Goal: Task Accomplishment & Management: Use online tool/utility

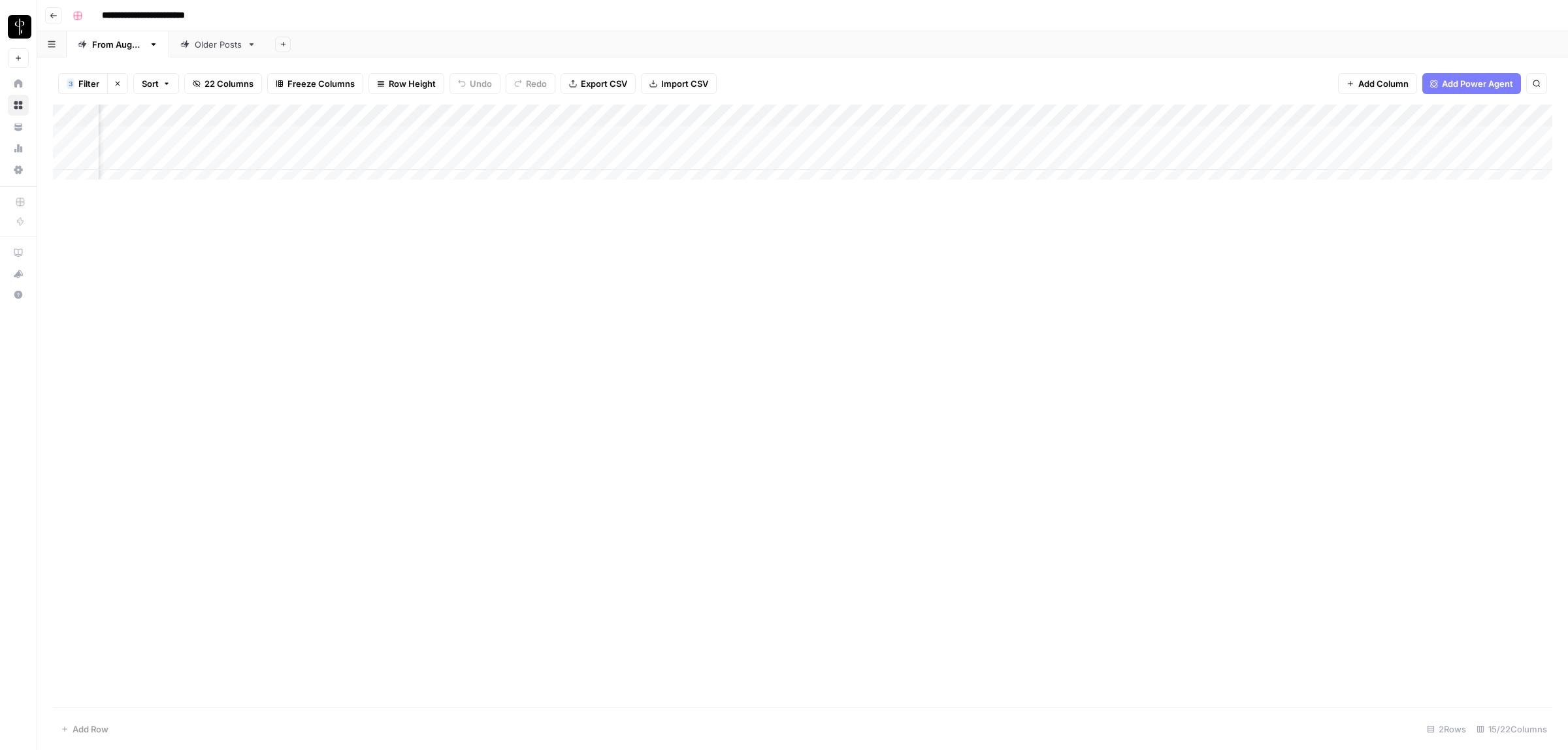
scroll to position [0, 566]
click at [459, 137] on div "Add Column" at bounding box center [802, 148] width 1499 height 88
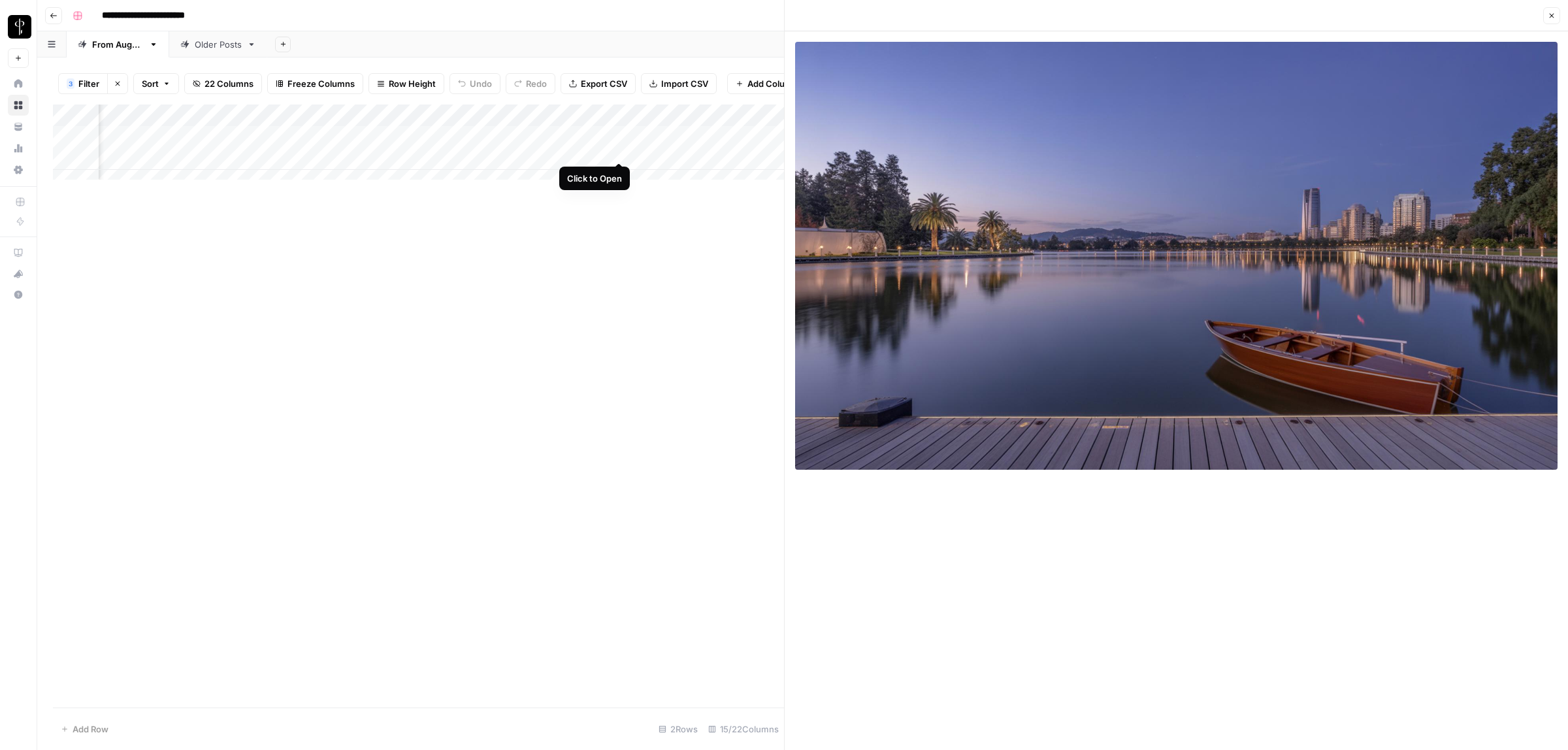
click at [618, 151] on div "Add Column" at bounding box center [419, 148] width 731 height 88
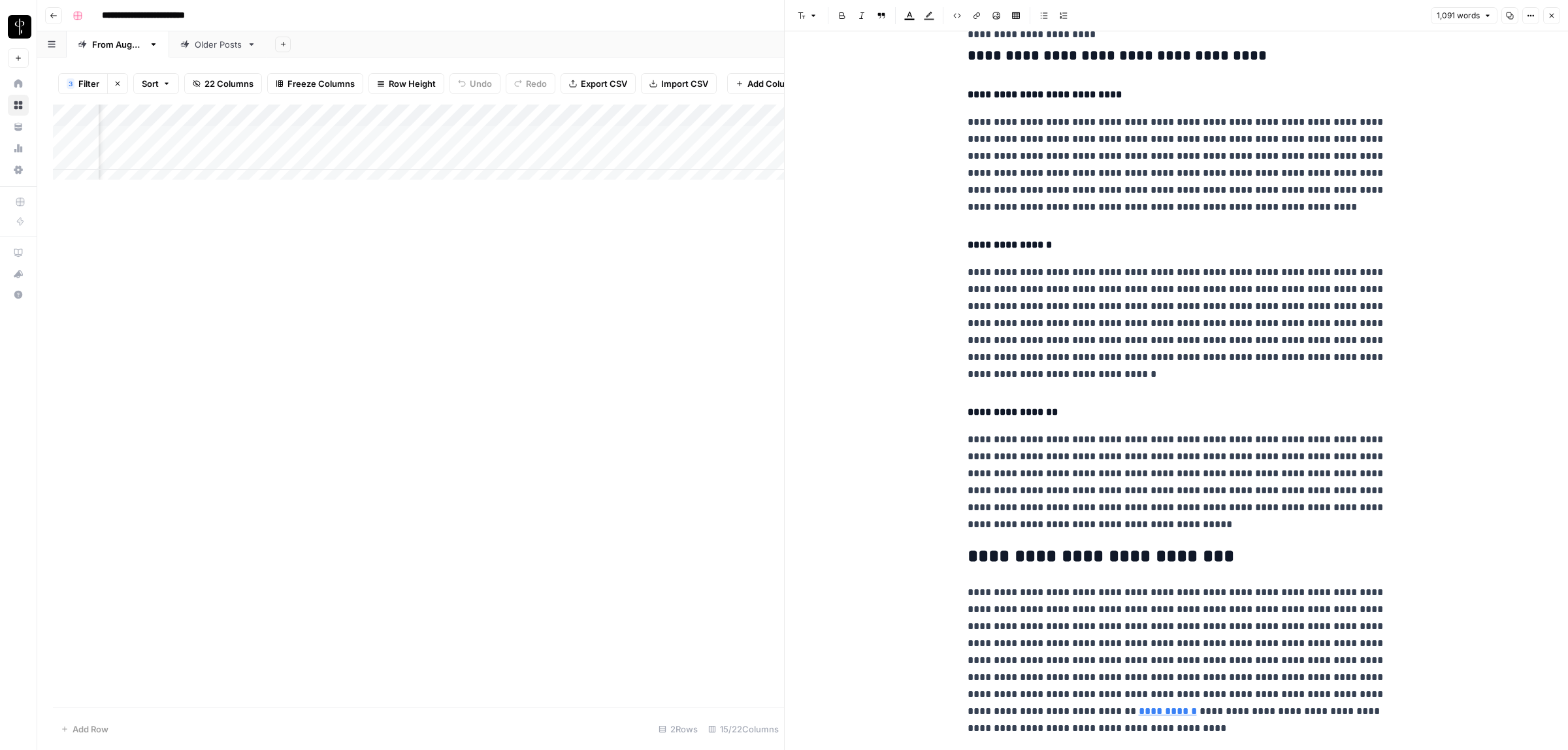
scroll to position [1383, 0]
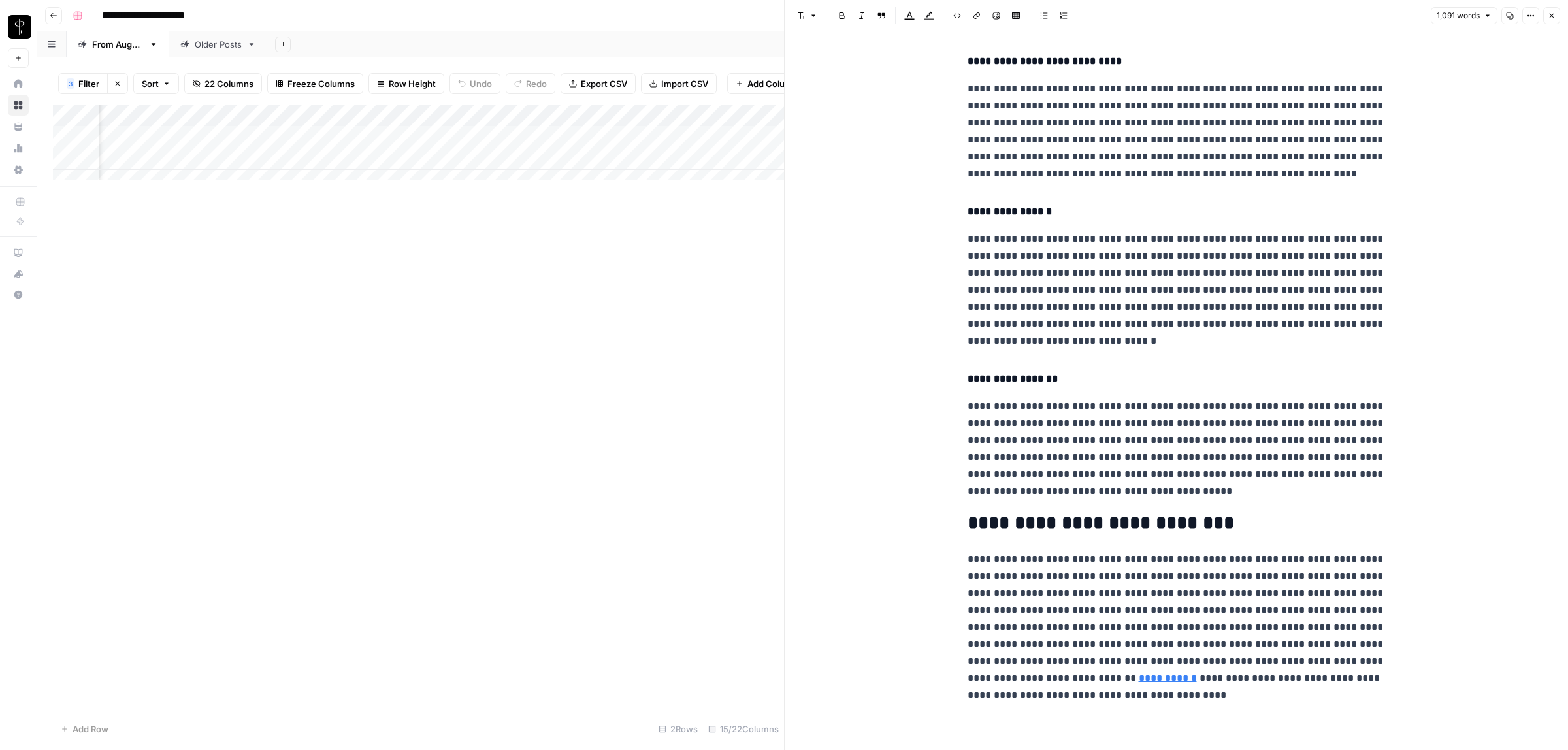
click at [1556, 14] on button "Close" at bounding box center [1553, 15] width 17 height 17
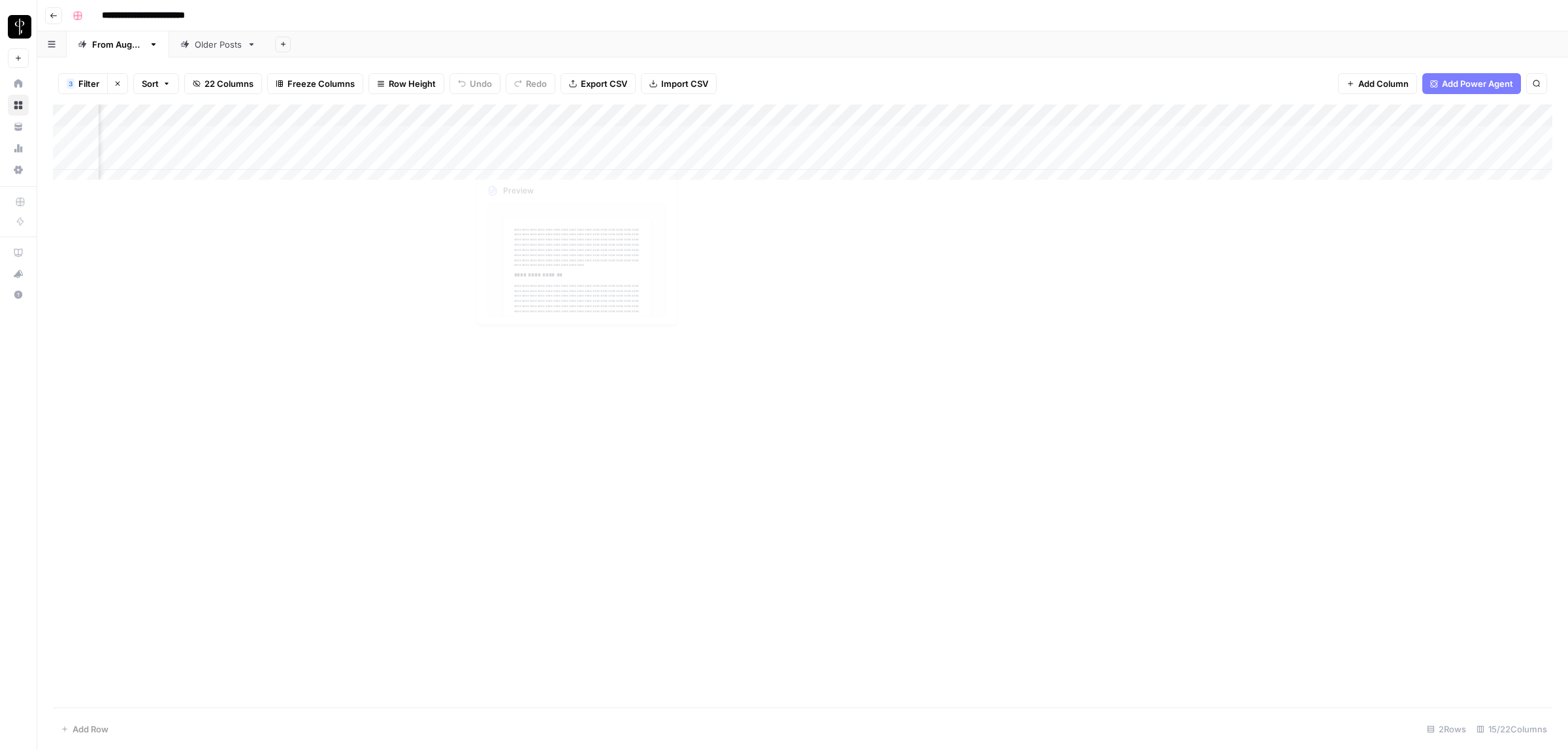
click at [454, 159] on div "Add Column" at bounding box center [802, 148] width 1499 height 88
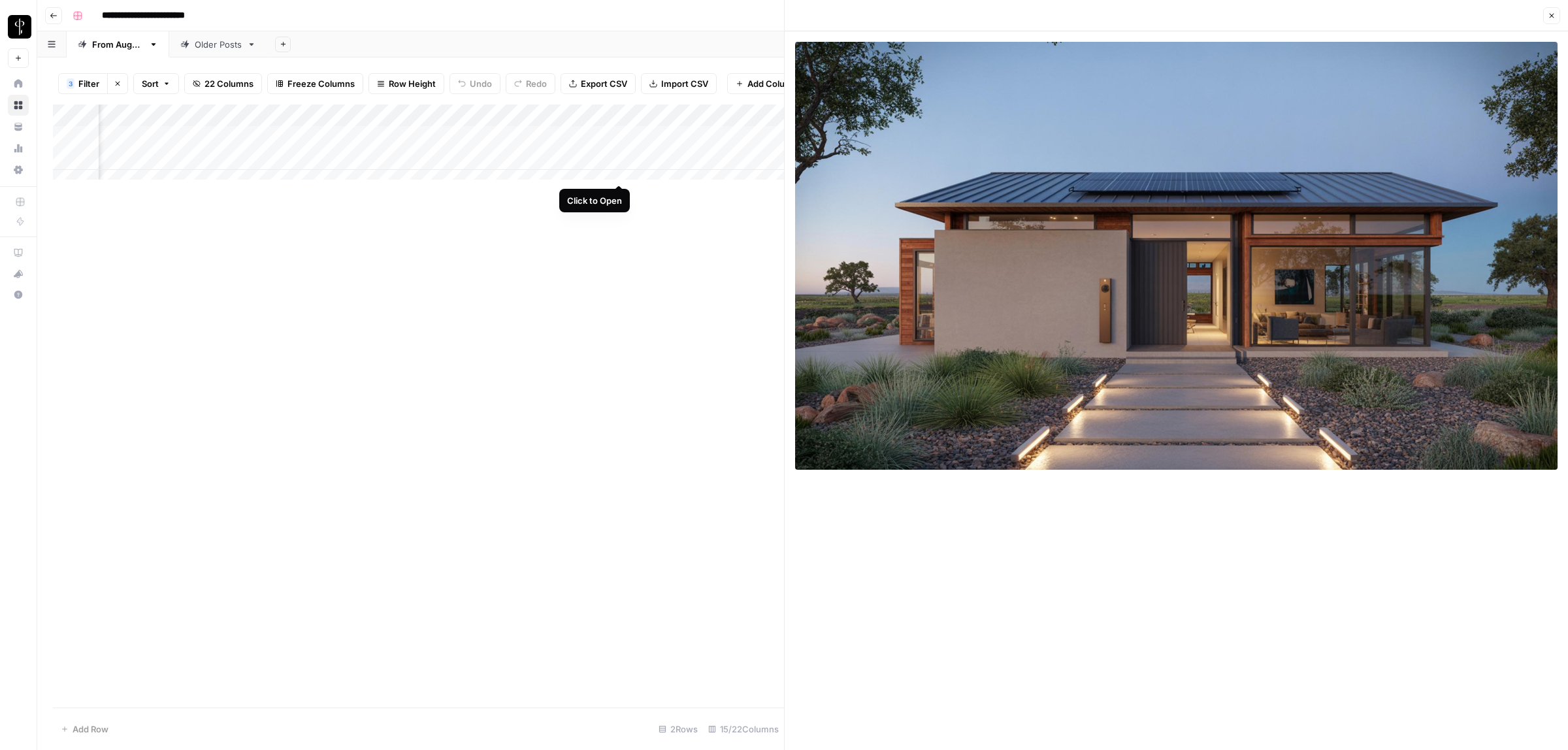
click at [619, 174] on div "Add Column" at bounding box center [419, 148] width 731 height 88
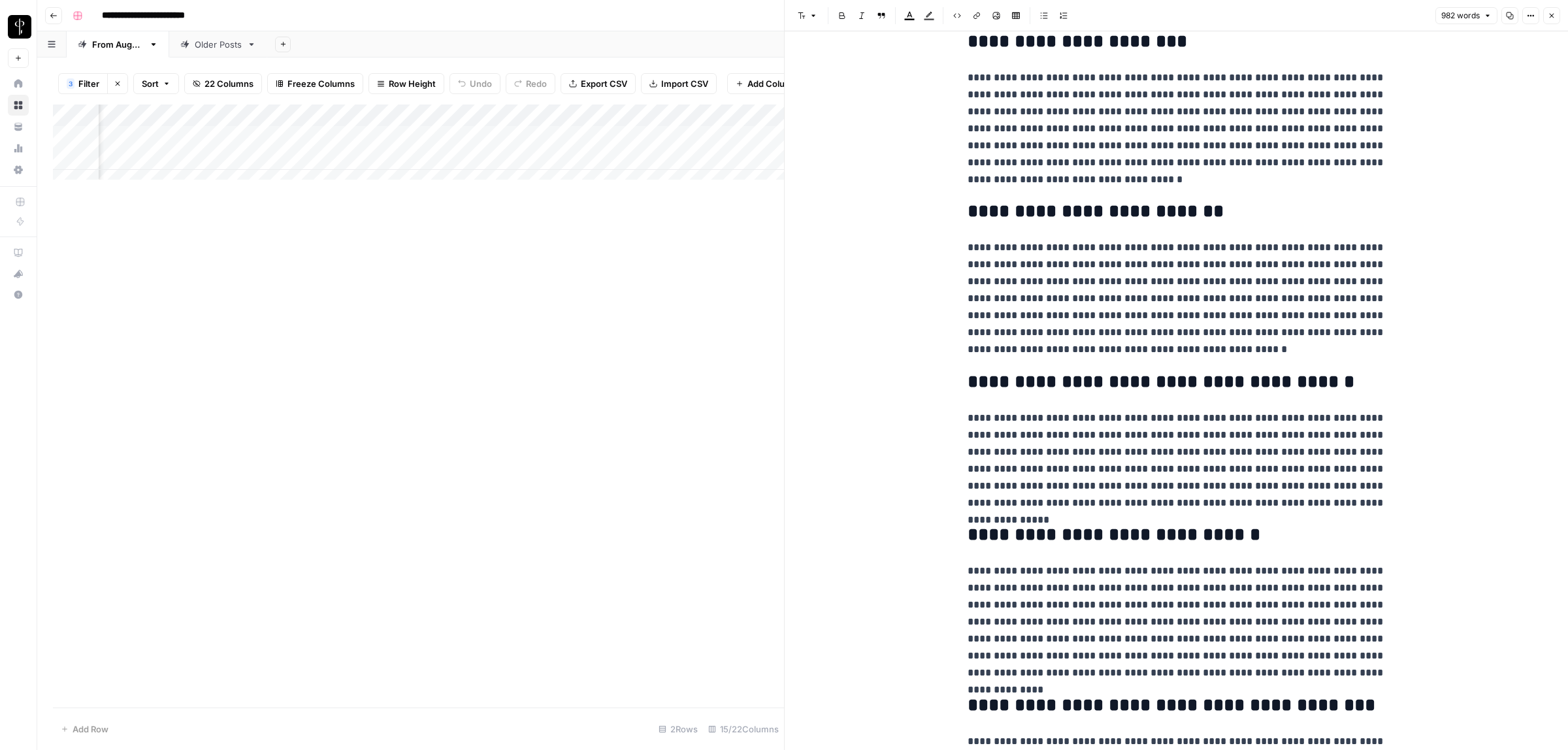
scroll to position [1328, 0]
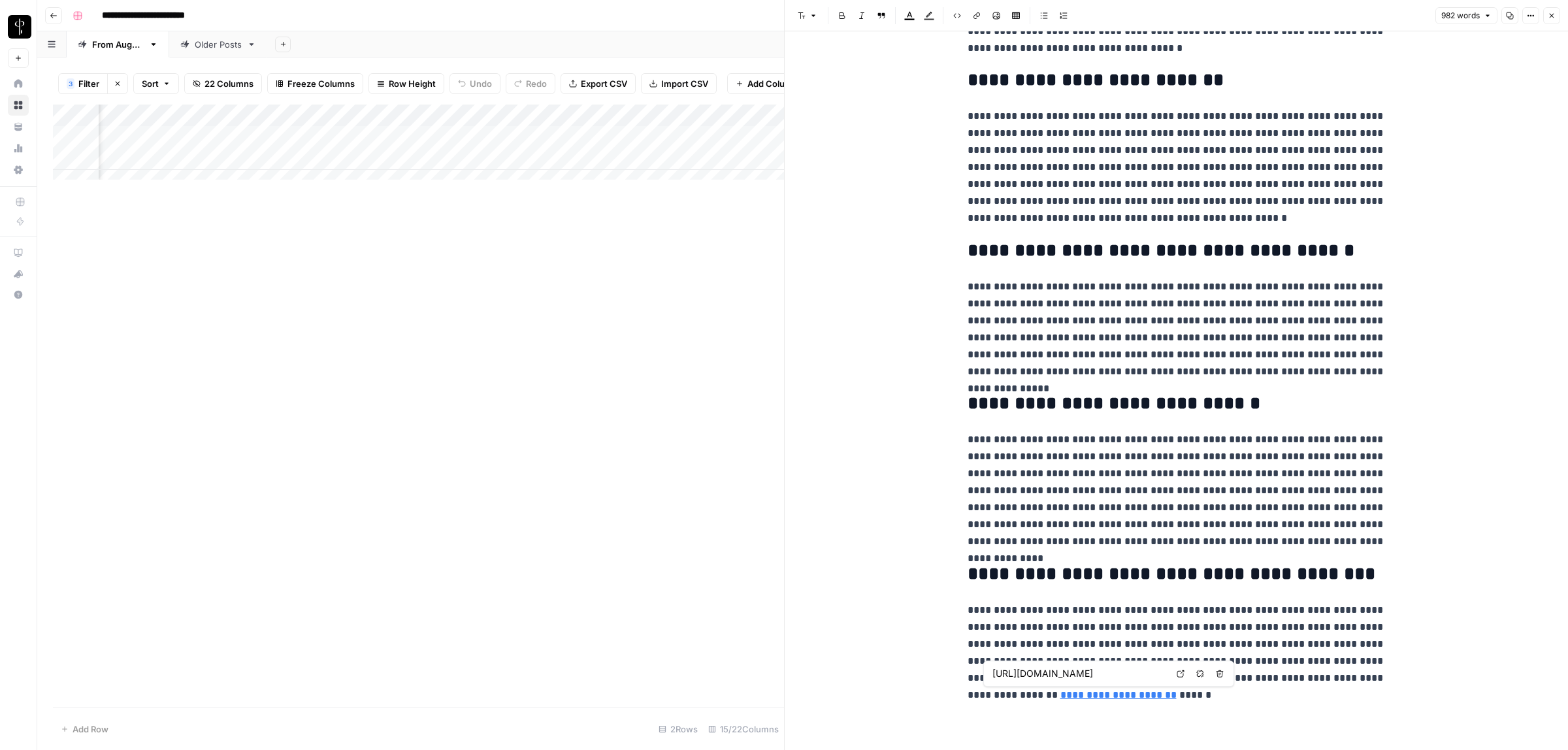
click at [1180, 671] on icon at bounding box center [1180, 674] width 8 height 8
click at [1553, 19] on button "Close" at bounding box center [1553, 15] width 17 height 17
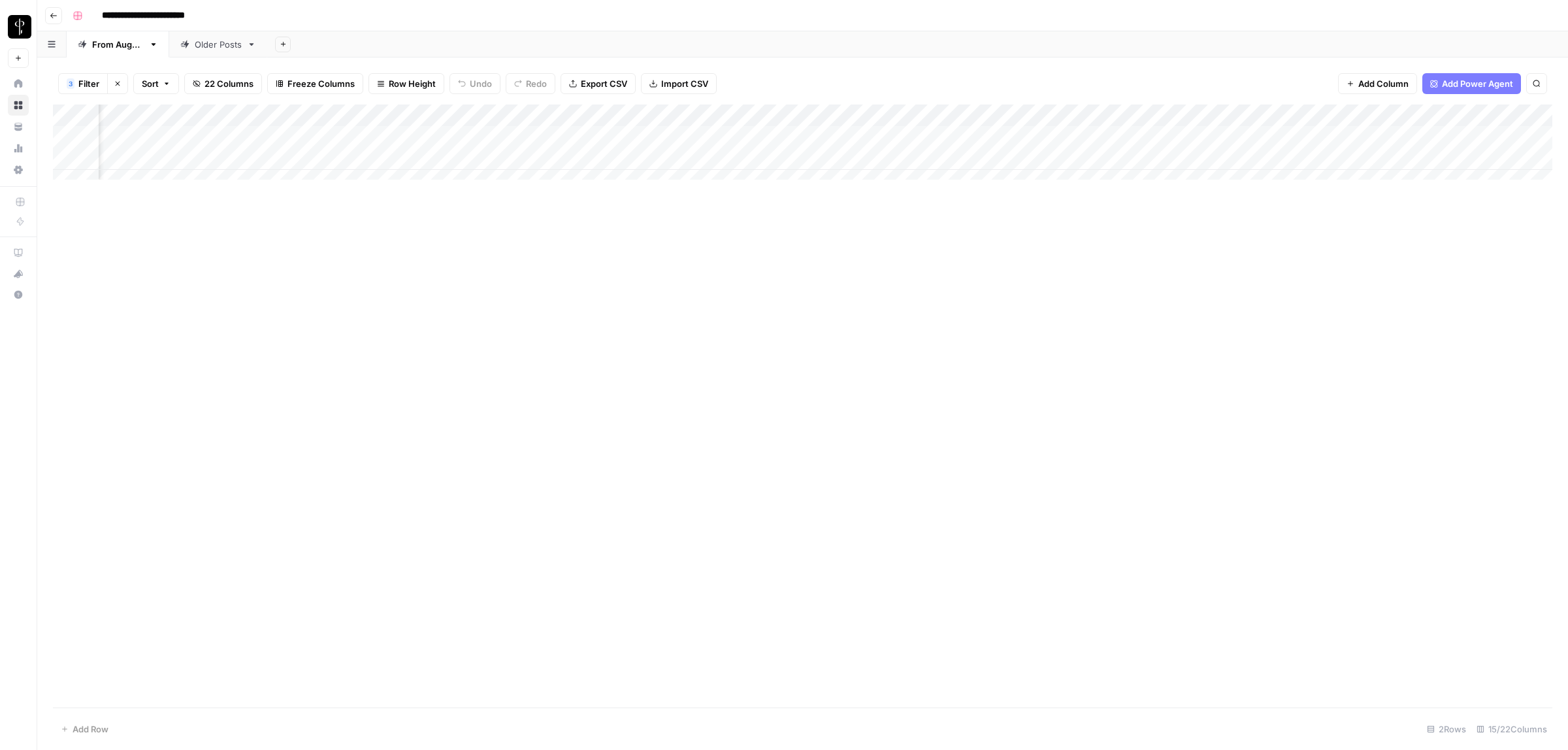
click at [653, 386] on div "Add Column" at bounding box center [802, 406] width 1499 height 603
